Goal: Task Accomplishment & Management: Manage account settings

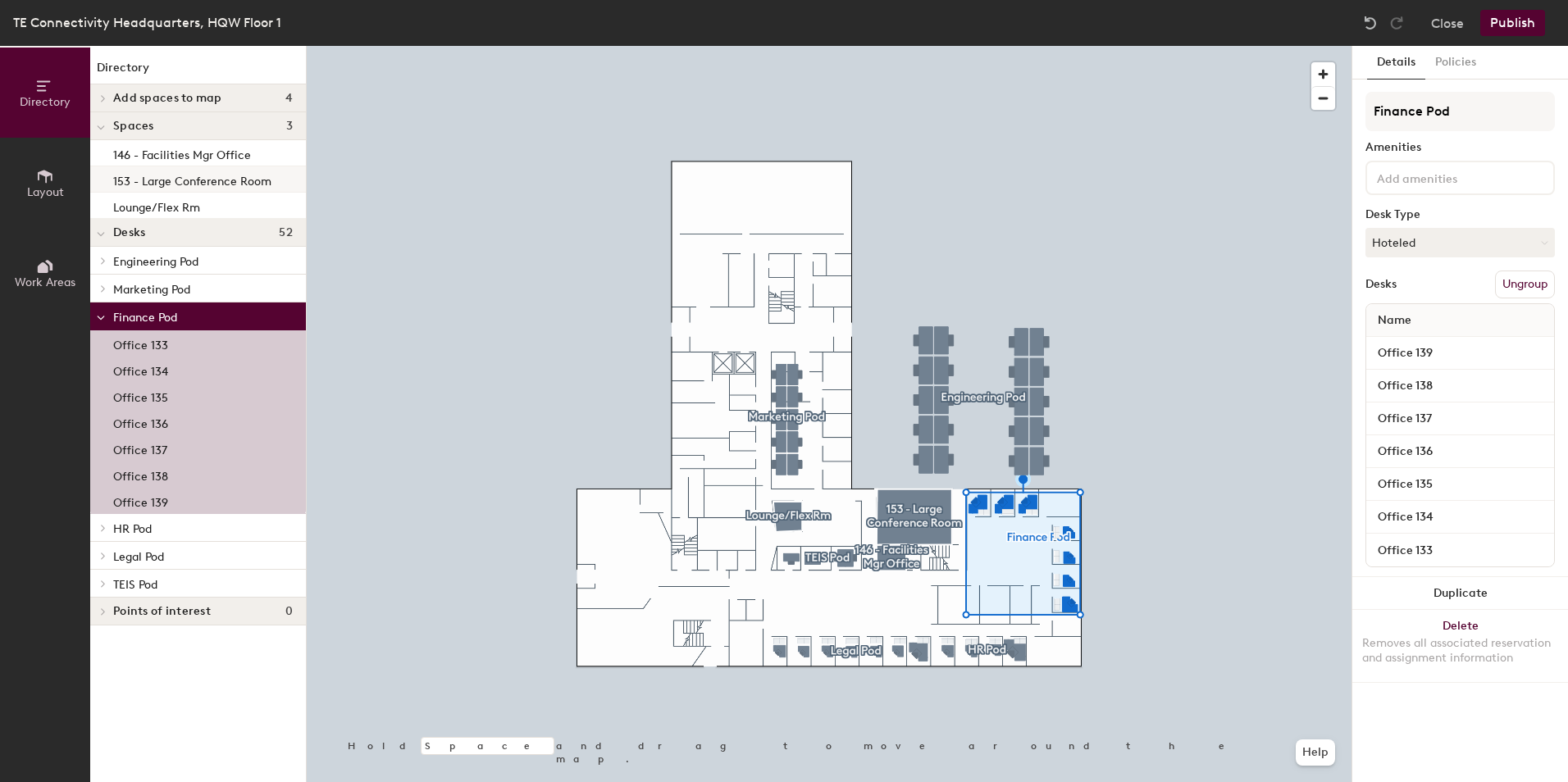
click at [203, 173] on p "153 - Large Conference Room" at bounding box center [192, 179] width 158 height 19
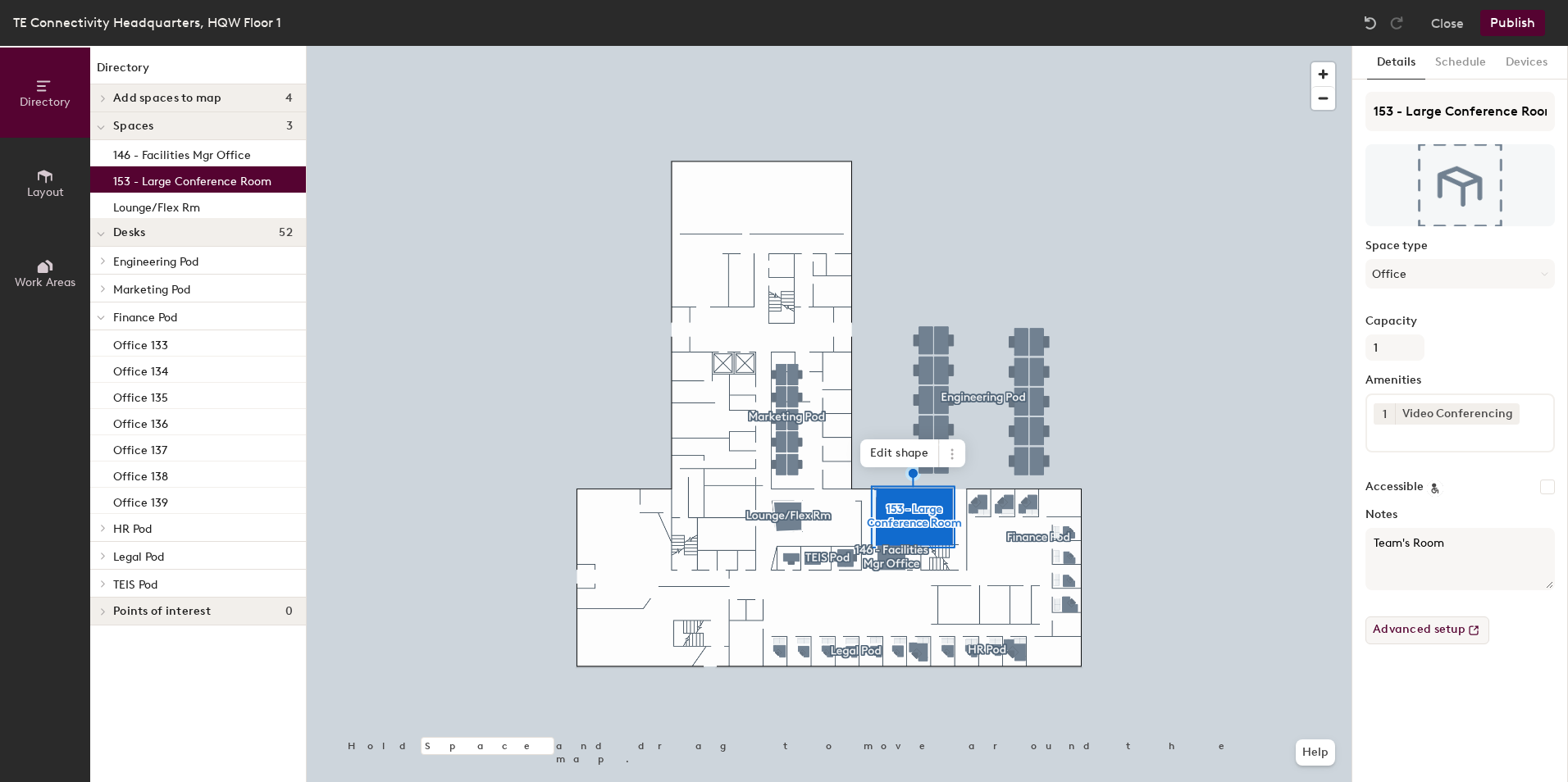
click at [1406, 628] on button "Advanced setup" at bounding box center [1427, 630] width 124 height 28
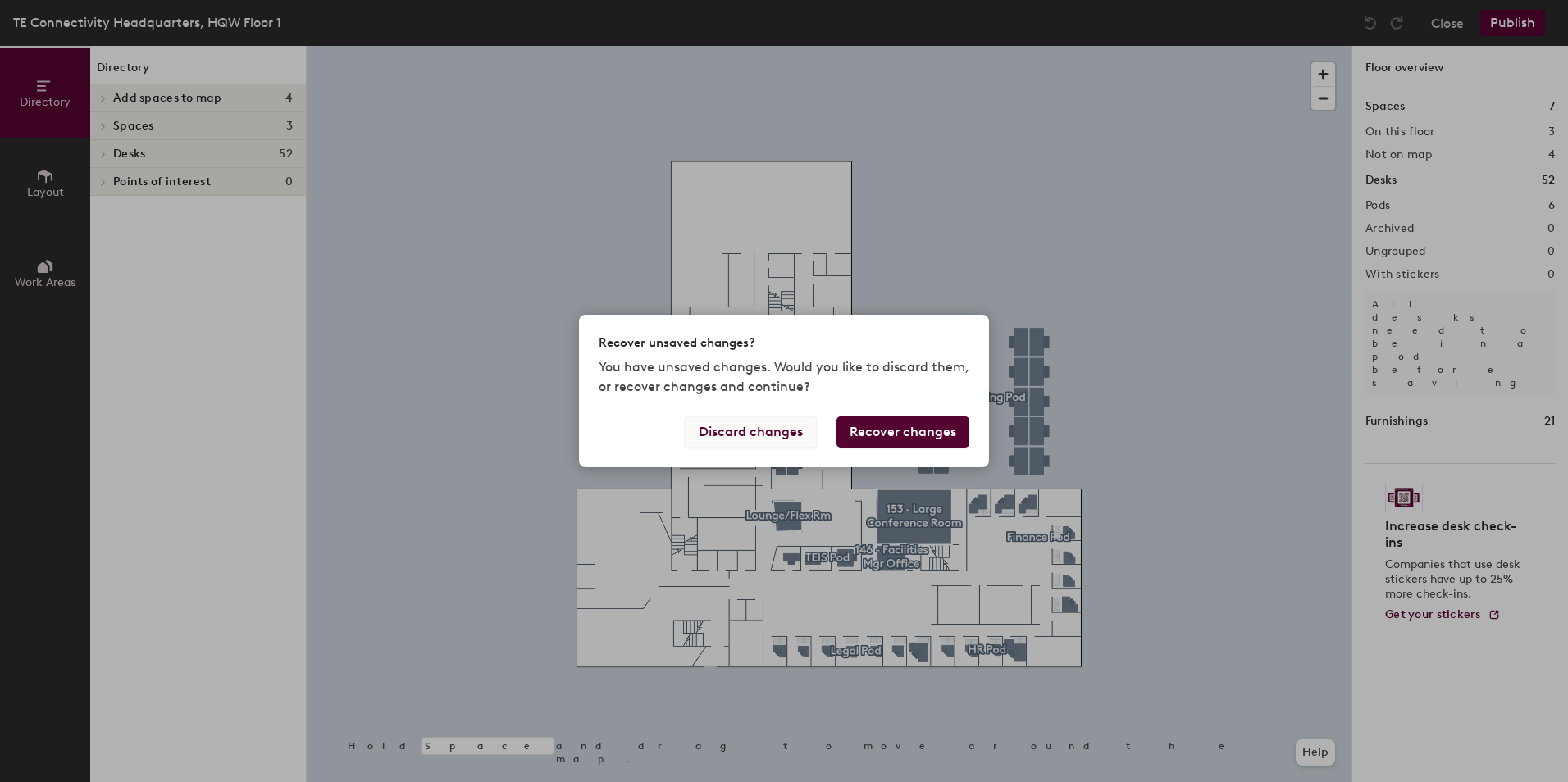
click at [770, 432] on button "Discard changes" at bounding box center [750, 432] width 132 height 31
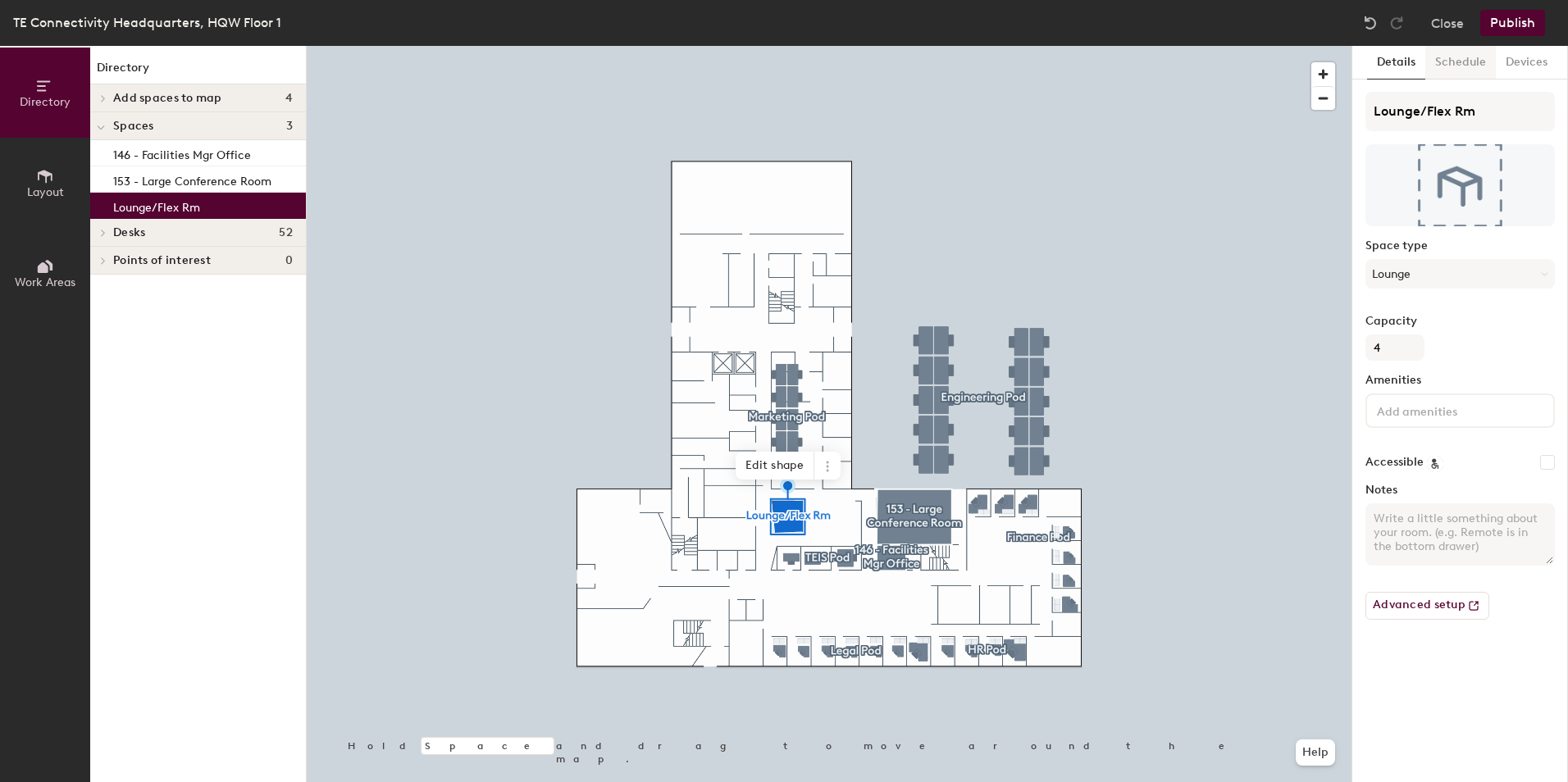
click at [1455, 62] on button "Schedule" at bounding box center [1460, 63] width 70 height 34
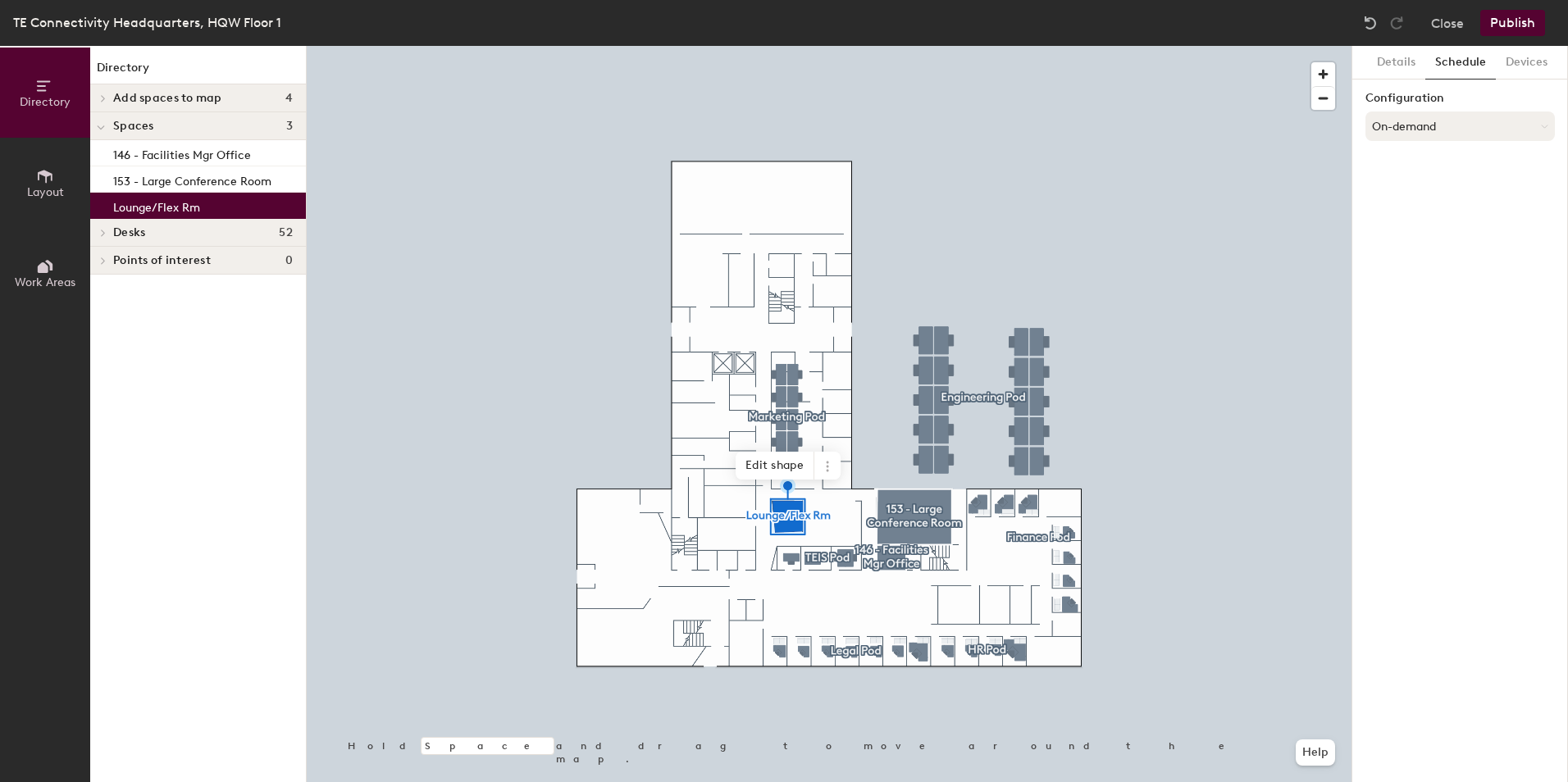
click at [1427, 126] on button "On-demand" at bounding box center [1460, 126] width 190 height 30
click at [1521, 55] on button "Devices" at bounding box center [1526, 63] width 62 height 34
click at [1394, 59] on button "Details" at bounding box center [1395, 63] width 59 height 34
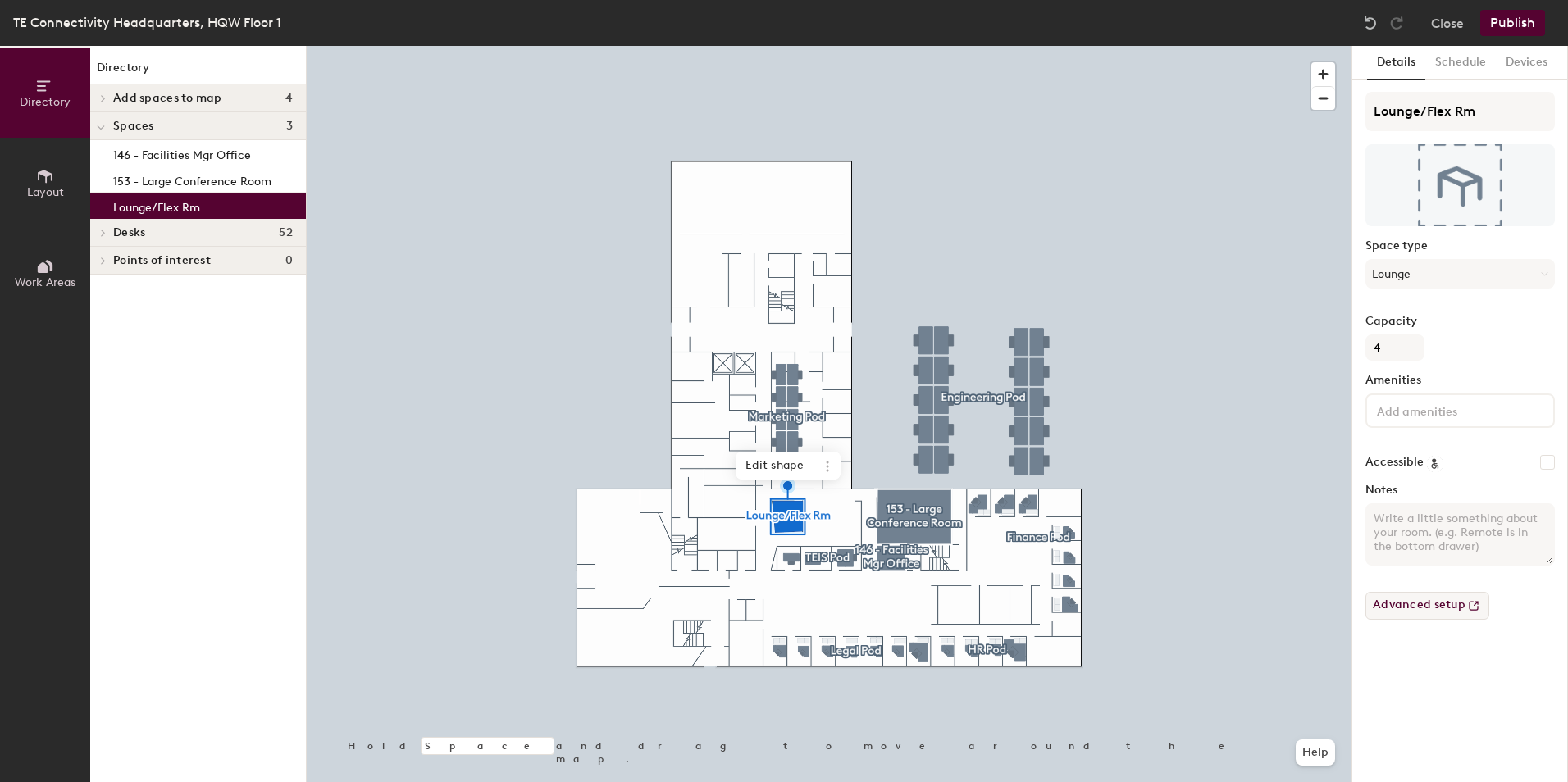
click at [1444, 608] on button "Advanced setup" at bounding box center [1427, 606] width 124 height 28
